Goal: Find specific page/section: Find specific page/section

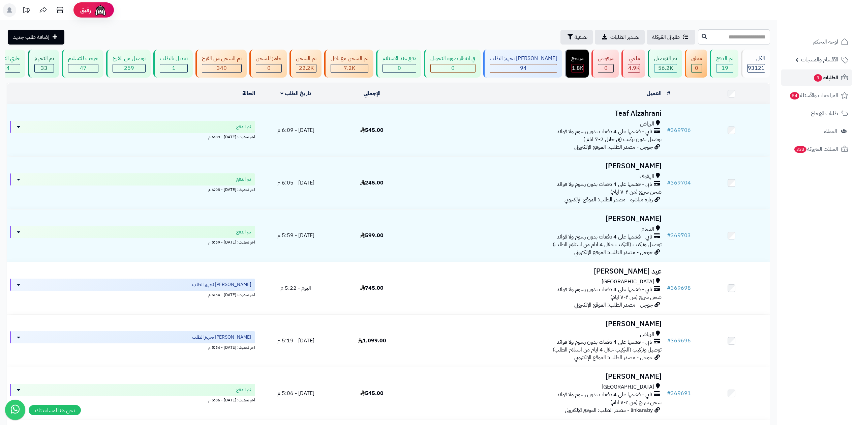
click at [810, 80] on link "الطلبات 3" at bounding box center [816, 77] width 71 height 16
